Goal: Transaction & Acquisition: Purchase product/service

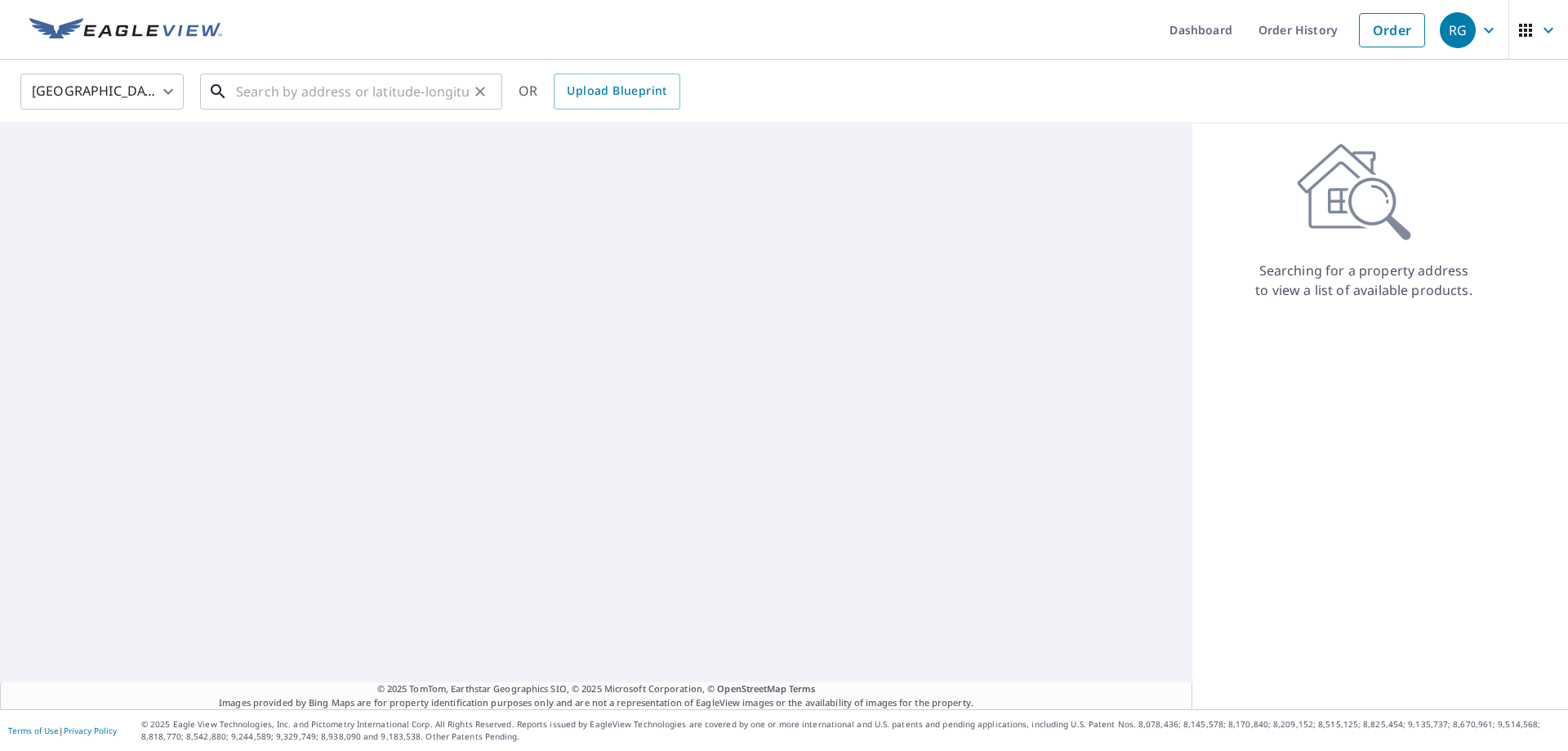
click at [360, 86] on input "text" at bounding box center [352, 91] width 233 height 45
paste input "[STREET_ADDRESS]"
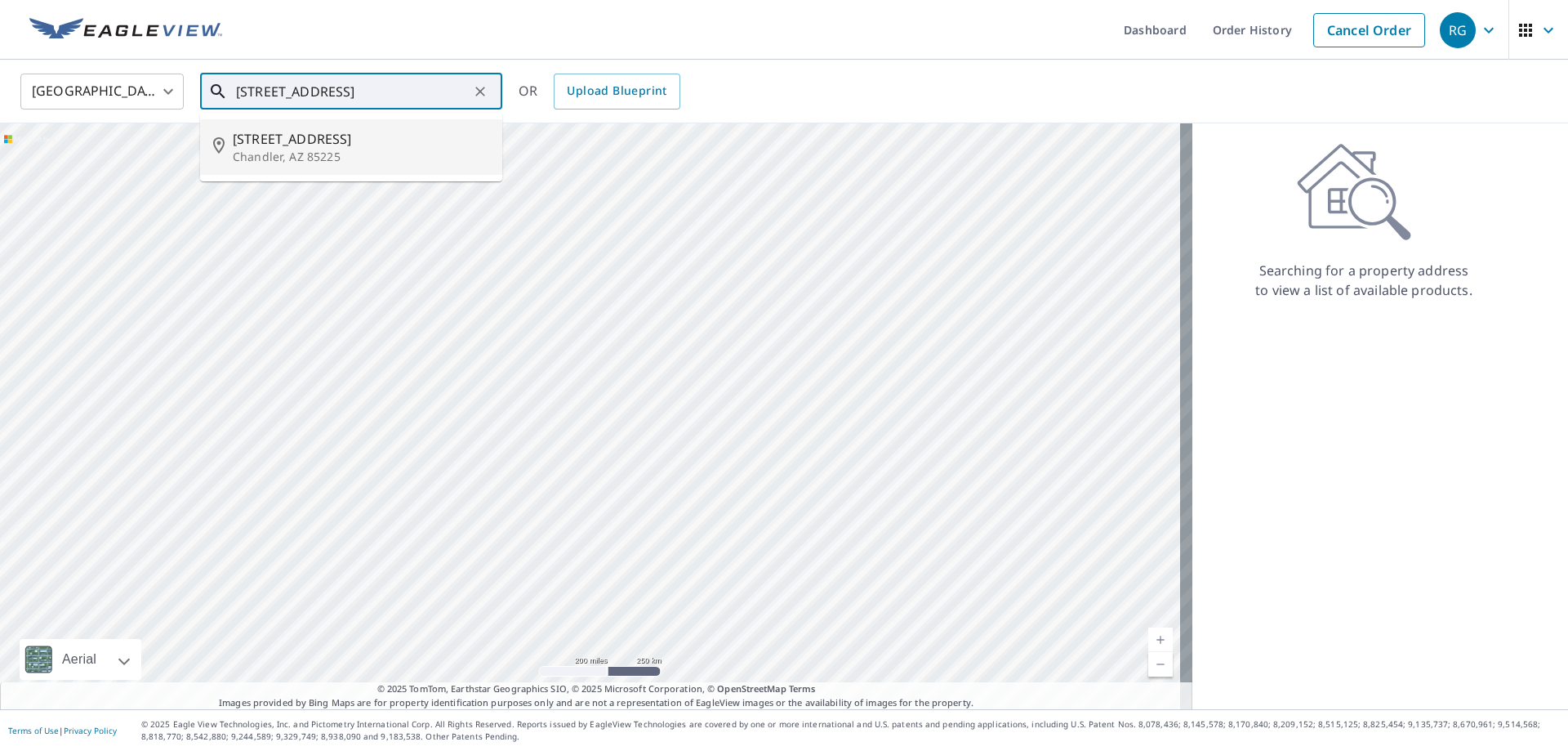
click at [383, 143] on span "[STREET_ADDRESS]" at bounding box center [361, 139] width 257 height 20
type input "[STREET_ADDRESS]"
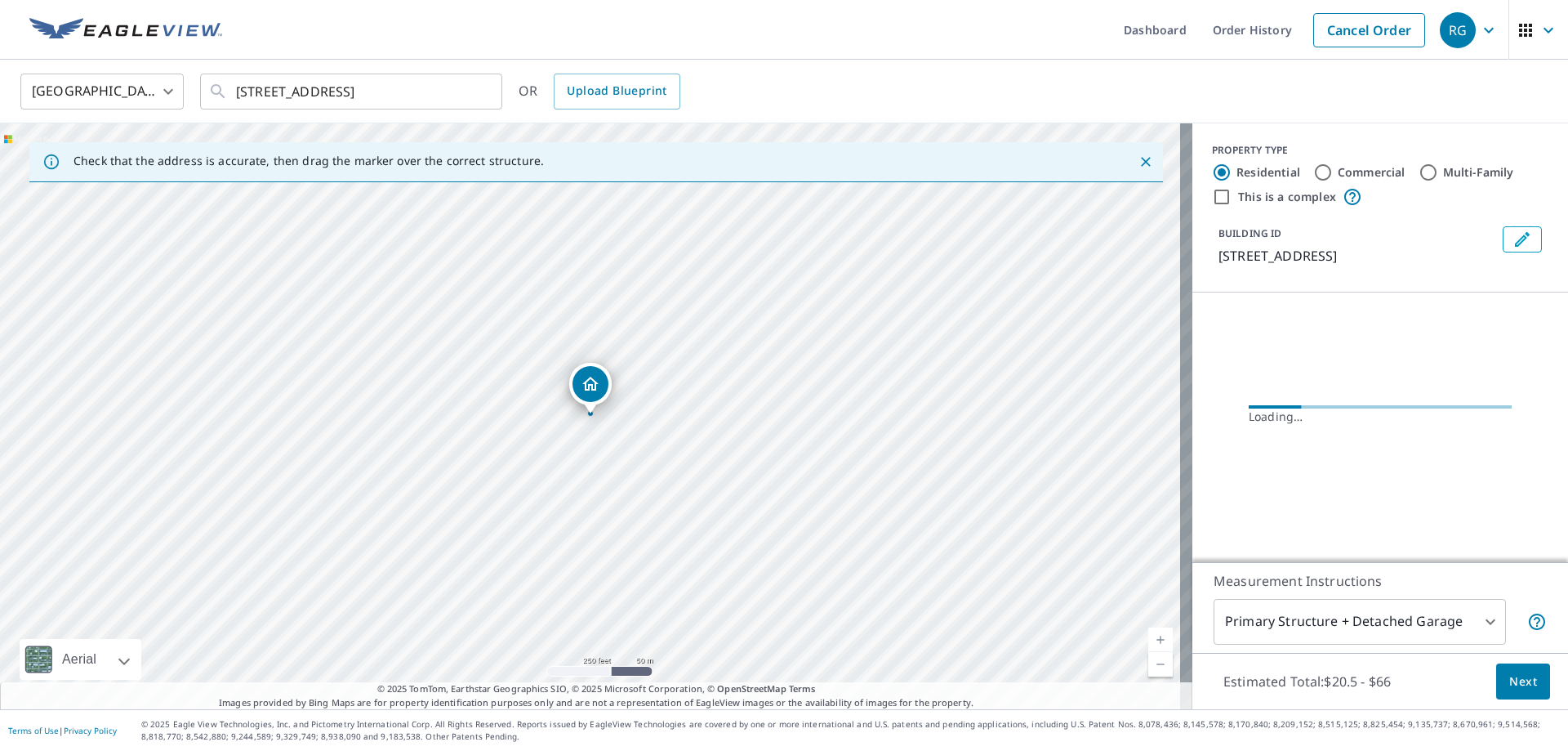
click at [1509, 678] on span "Next" at bounding box center [1523, 682] width 28 height 20
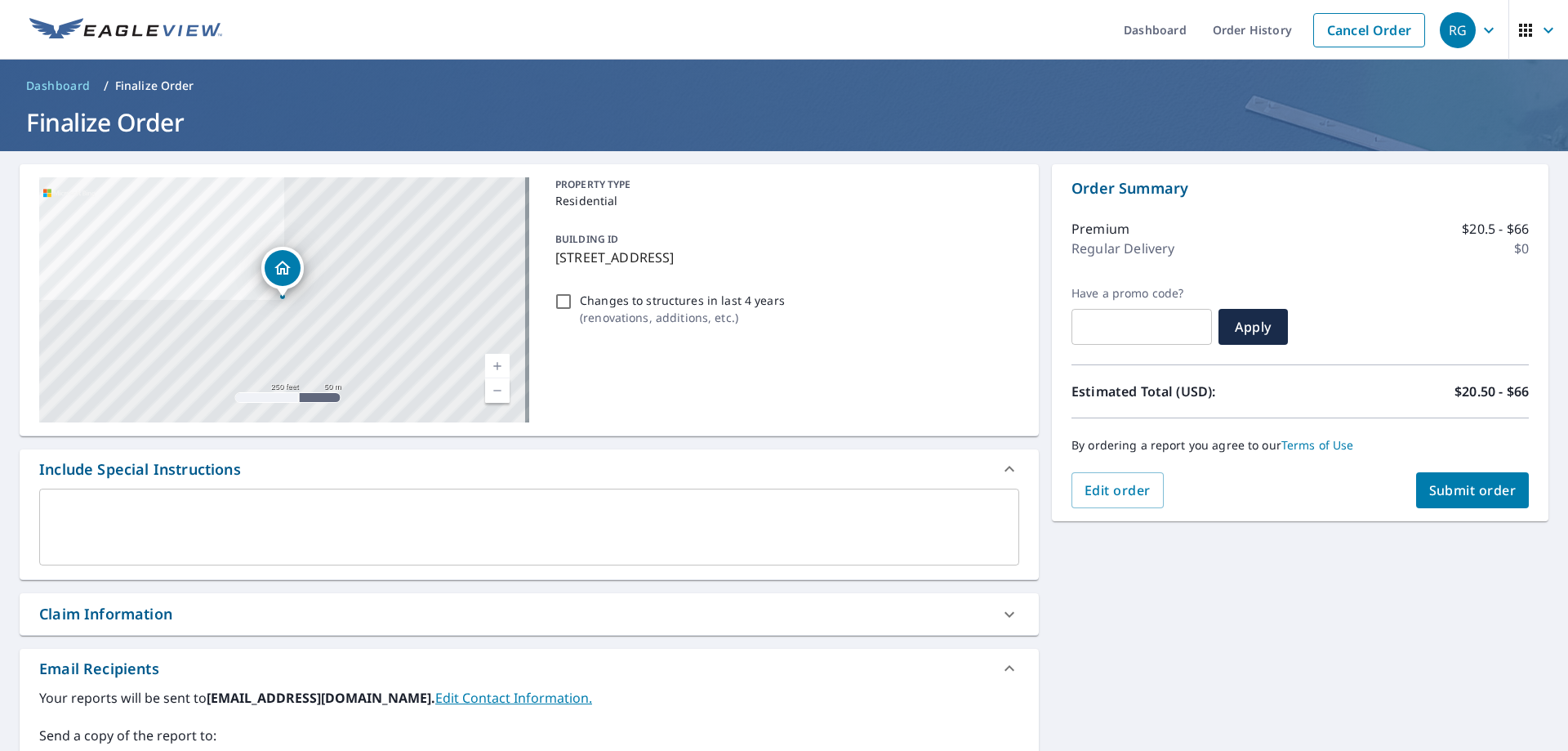
click at [1462, 495] on span "Submit order" at bounding box center [1474, 490] width 87 height 18
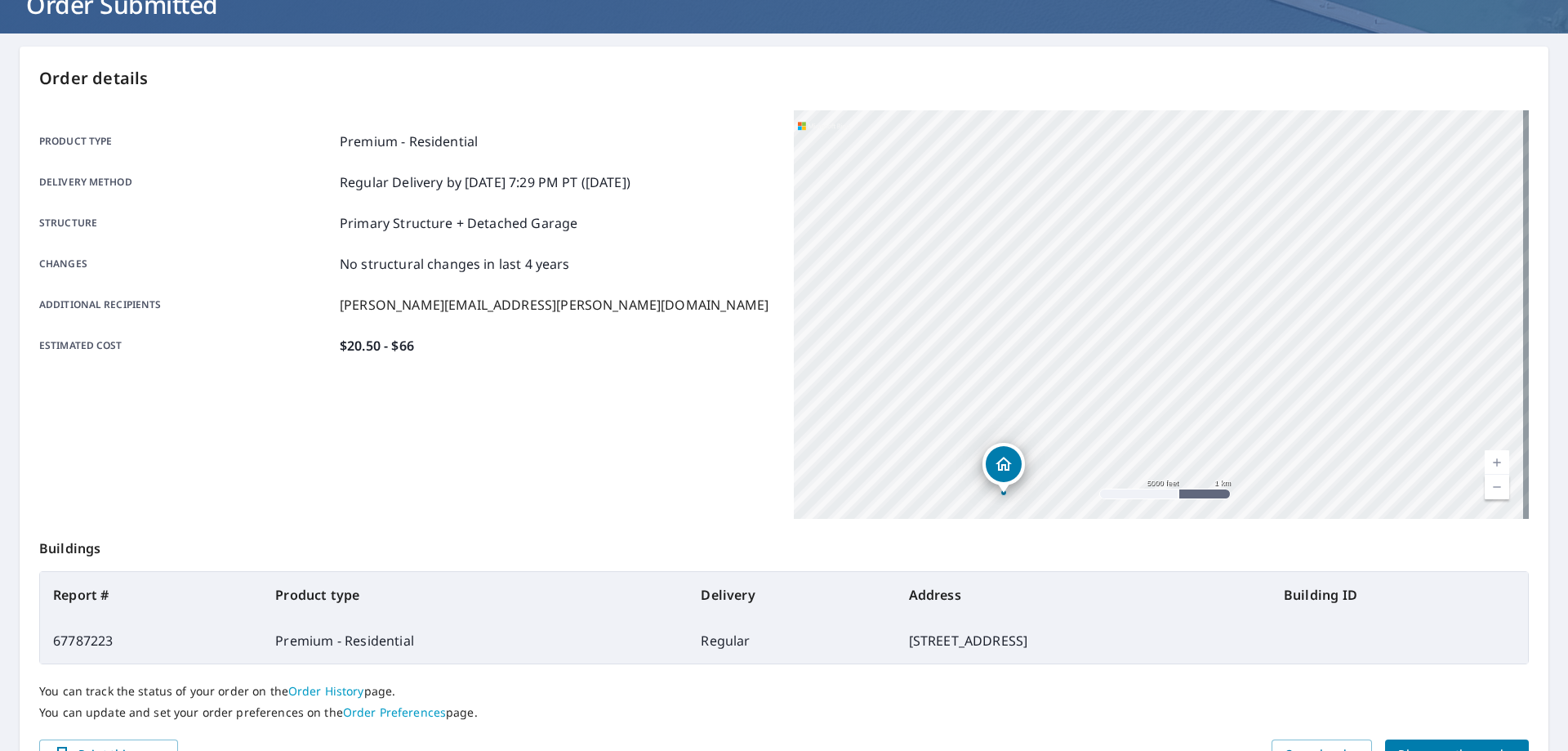
scroll to position [211, 0]
